Goal: Task Accomplishment & Management: Use online tool/utility

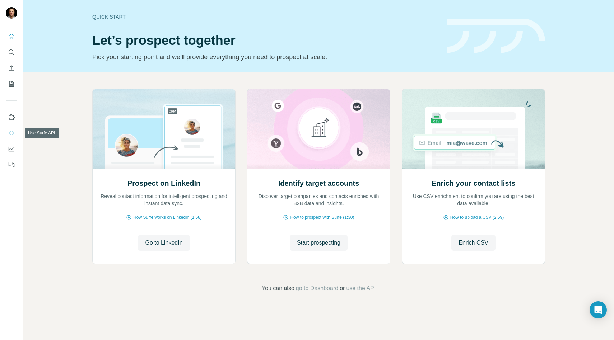
click at [10, 133] on icon "Use Surfe API" at bounding box center [11, 133] width 7 height 7
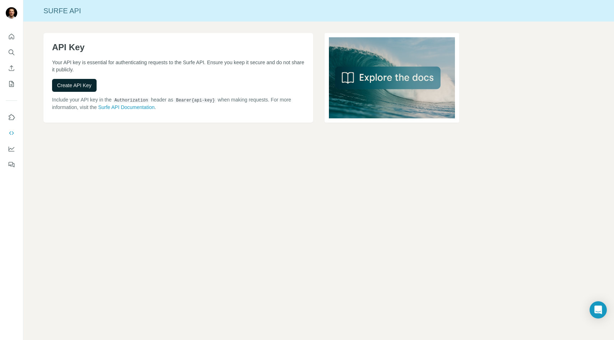
click at [70, 84] on span "Create API Key" at bounding box center [74, 85] width 34 height 7
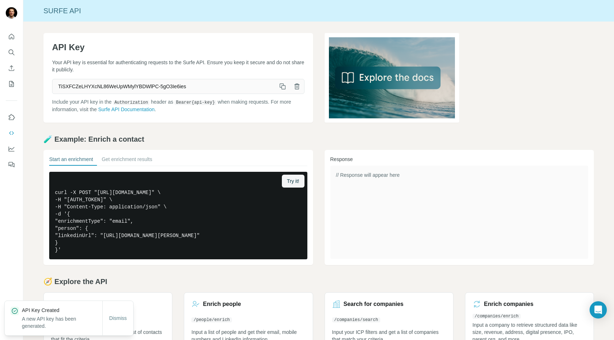
click at [89, 86] on span "TiSXFCZeLHYXcNL86WeUpWMylYBDWlPC-5gO3Ie6ies" at bounding box center [163, 86] width 223 height 13
copy div "TiSXFCZeLHYXcNL86WeUpWMylYBDWlPC-5gO3Ie6ies"
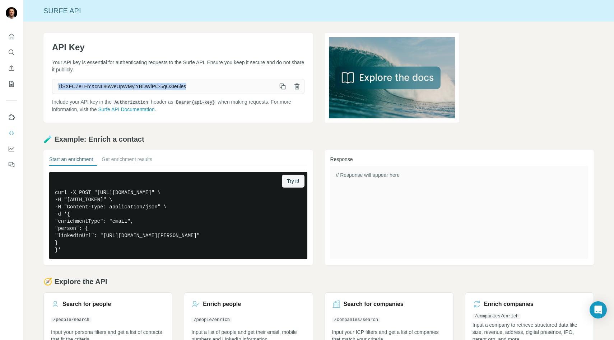
click at [109, 85] on span "TiSXFCZeLHYXcNL86WeUpWMylYBDWlPC-5gO3Ie6ies" at bounding box center [163, 86] width 223 height 13
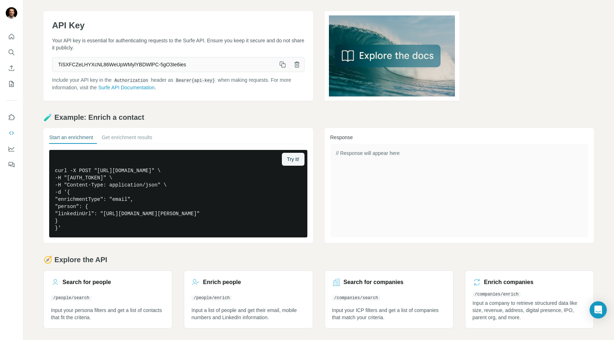
click at [130, 133] on div "Start an enrichment Get enrichment results Try it! curl -X POST "https://api.su…" at bounding box center [177, 185] width 269 height 115
click at [130, 136] on button "Get enrichment results" at bounding box center [127, 139] width 51 height 10
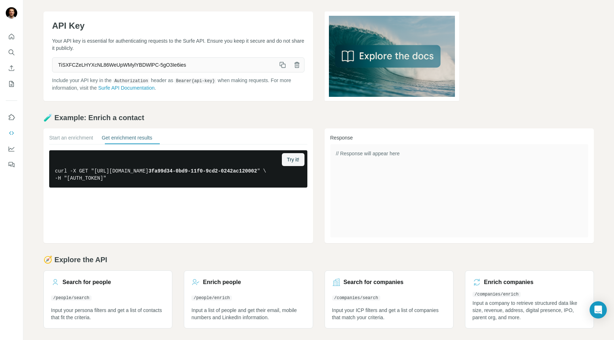
scroll to position [22, 0]
click at [67, 141] on button "Start an enrichment" at bounding box center [71, 139] width 44 height 10
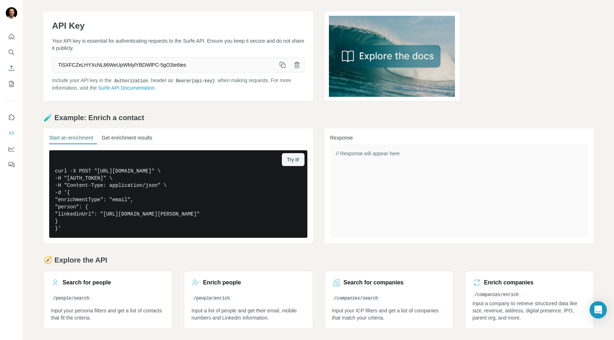
click at [117, 141] on button "Get enrichment results" at bounding box center [127, 139] width 51 height 10
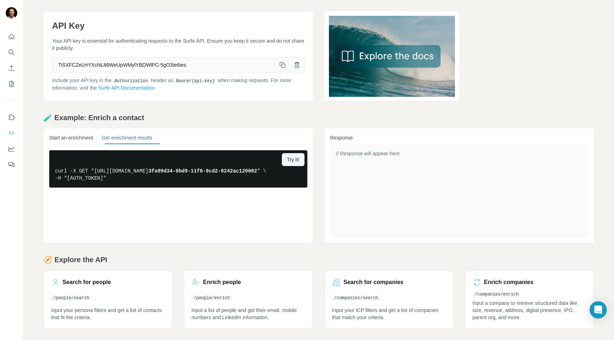
click at [77, 137] on button "Start an enrichment" at bounding box center [71, 139] width 44 height 10
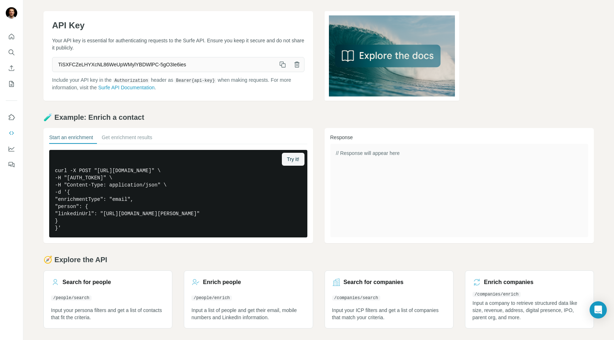
scroll to position [0, 0]
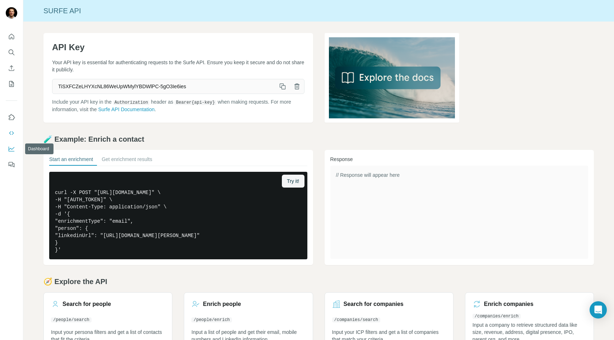
click at [11, 149] on icon "Dashboard" at bounding box center [12, 148] width 6 height 3
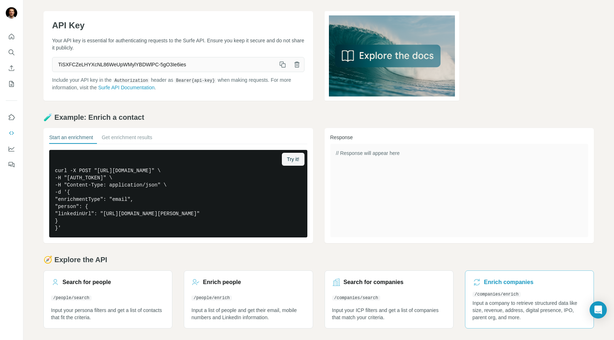
click at [523, 310] on p "Input a company to retrieve structured data like size, revenue, address, digita…" at bounding box center [529, 311] width 114 height 22
